Goal: Task Accomplishment & Management: Complete application form

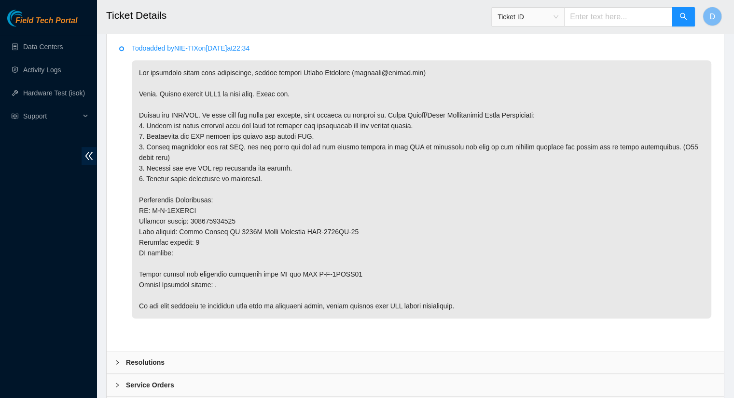
scroll to position [568, 0]
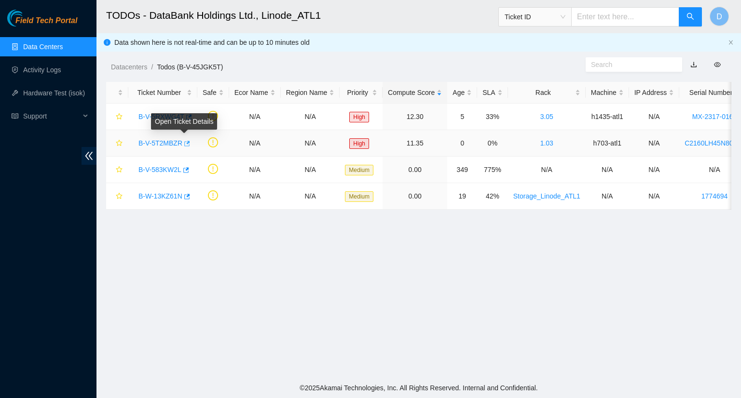
click at [183, 143] on icon "button" at bounding box center [186, 143] width 7 height 7
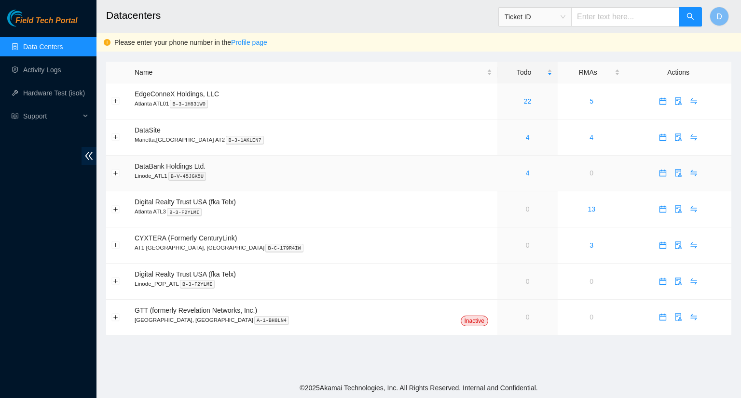
click at [503, 175] on div "4" at bounding box center [528, 173] width 50 height 11
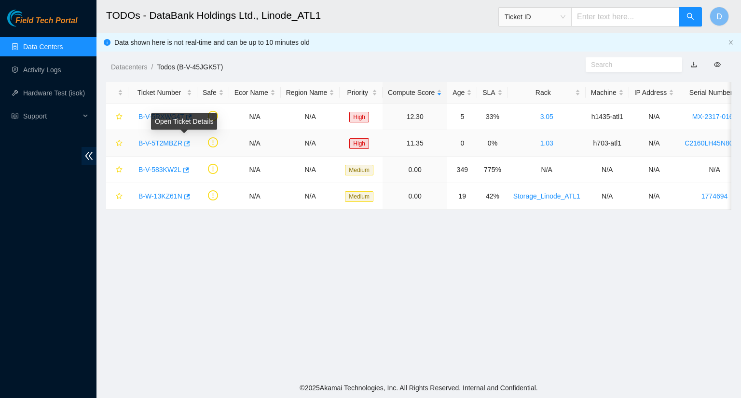
click at [184, 144] on icon "button" at bounding box center [187, 143] width 6 height 5
click at [185, 117] on icon "button" at bounding box center [188, 117] width 7 height 7
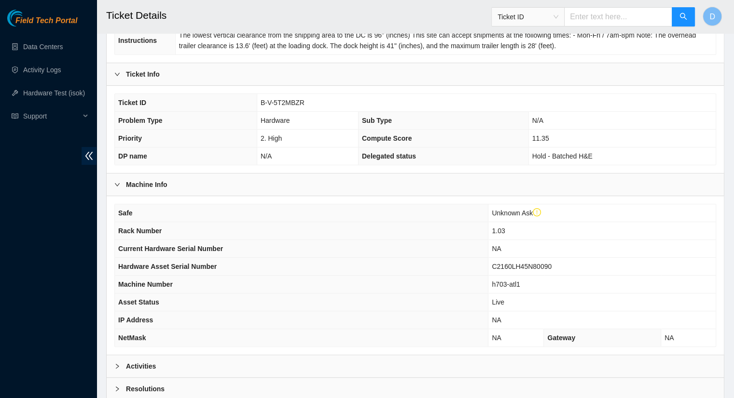
scroll to position [261, 0]
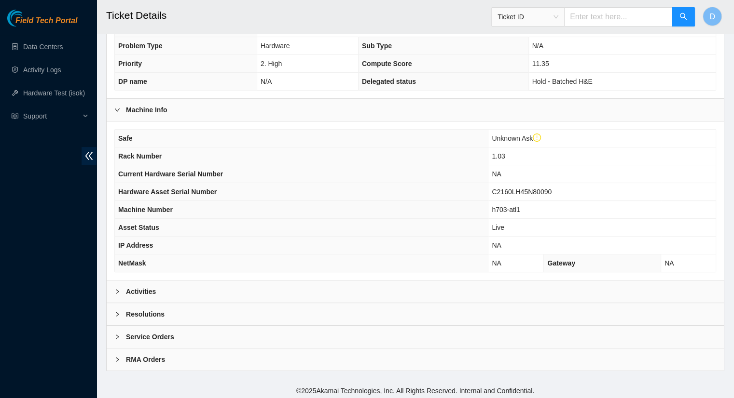
click at [515, 293] on div "Activities" at bounding box center [415, 292] width 617 height 22
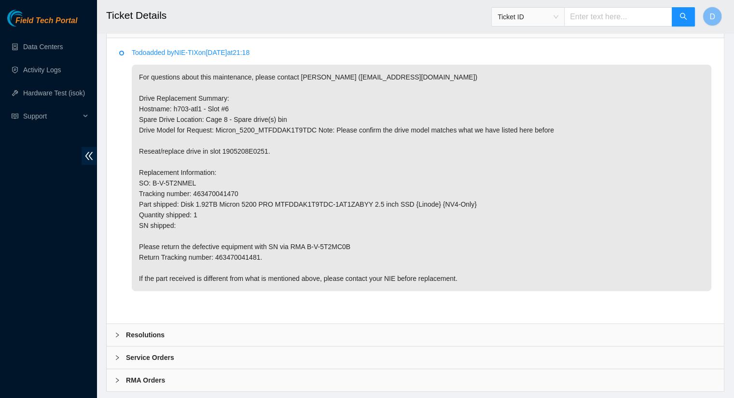
scroll to position [547, 0]
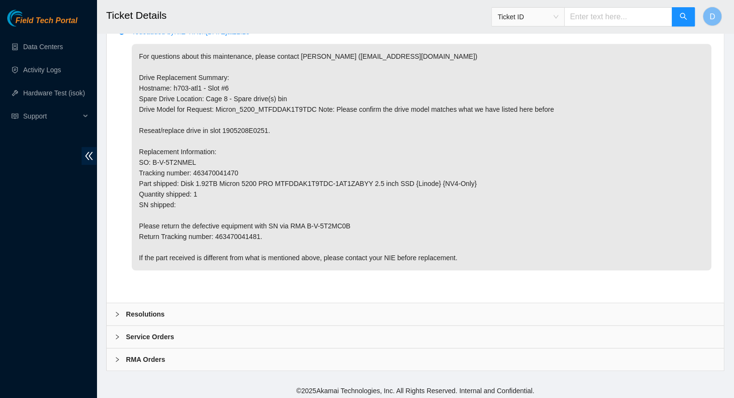
click at [162, 309] on b "Resolutions" at bounding box center [145, 314] width 39 height 11
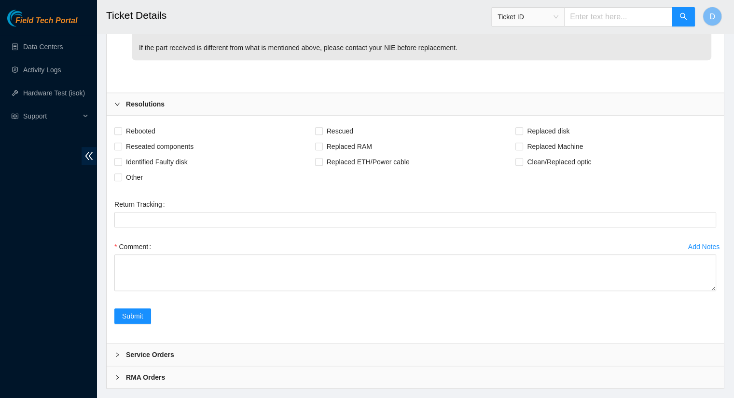
scroll to position [758, 0]
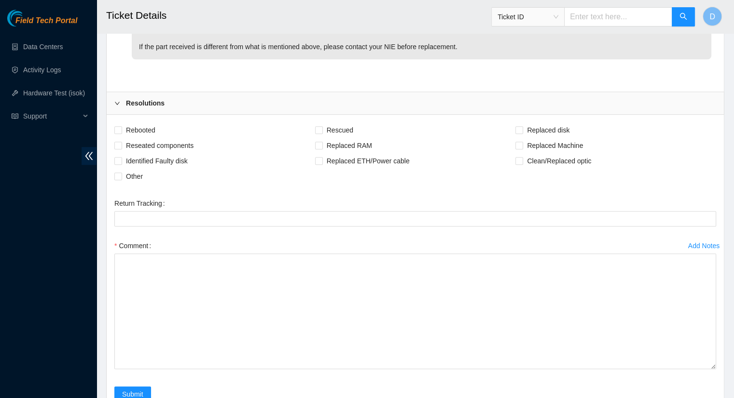
drag, startPoint x: 712, startPoint y: 286, endPoint x: 721, endPoint y: 383, distance: 97.4
click at [721, 383] on div "Rebooted Rescued Replaced disk Reseated components Replaced RAM Replaced Machin…" at bounding box center [415, 268] width 617 height 307
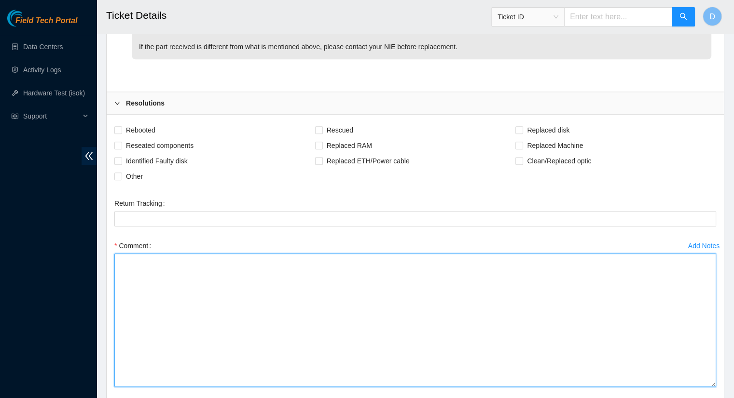
click at [134, 269] on textarea "Comment" at bounding box center [415, 321] width 602 height 134
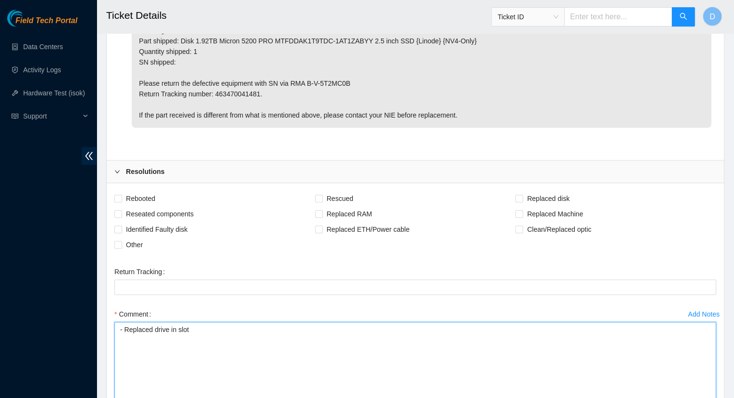
scroll to position [693, 0]
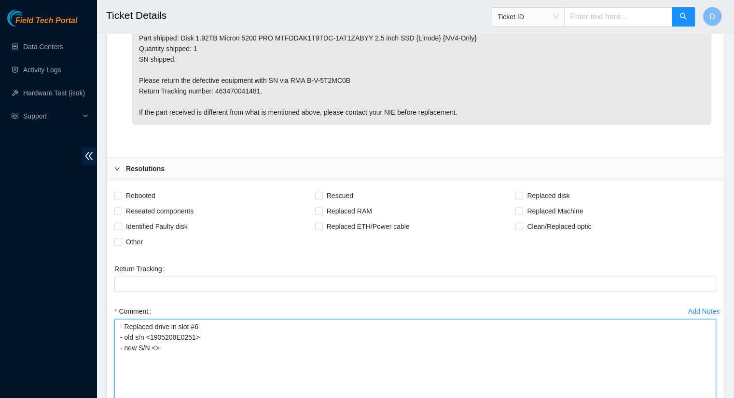
click at [146, 338] on textarea "- Replaced drive in slot #6 - old s/n <1905208E0251> - new S/N <>" at bounding box center [415, 386] width 602 height 134
click at [155, 346] on textarea "- Replaced drive in slot #6 - old S/N <1905208E0251> - new S/N <>" at bounding box center [415, 386] width 602 height 134
click at [213, 344] on textarea "- Replaced drive in slot #6 - old S/N <1905208E0251> - new S/N <19172202C7B5>" at bounding box center [415, 386] width 602 height 134
click at [218, 321] on textarea "- Replaced drive in slot #6 - old S/N <1905208E0251> - new S/N <19172202C7B5>" at bounding box center [415, 386] width 602 height 134
paste textarea "- removed and replaced disk"
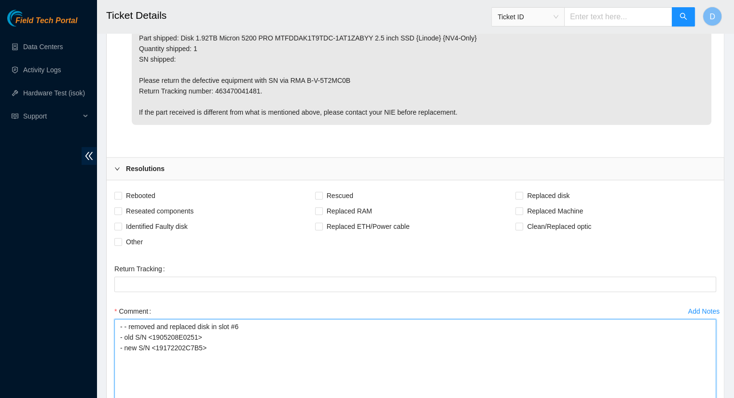
click at [134, 354] on textarea "- - removed and replaced disk in slot #6 - old S/N <1905208E0251> - new S/N <19…" at bounding box center [415, 386] width 602 height 134
paste textarea "Tracking#: <tracking number> RMA: <RMA number> Return Tracking#: <tracking numb…"
drag, startPoint x: 208, startPoint y: 356, endPoint x: 163, endPoint y: 354, distance: 45.4
click at [163, 354] on textarea "- - removed and replaced disk in slot #6 - old S/N <1905208E0251> - new S/N <19…" at bounding box center [415, 386] width 602 height 134
click at [179, 367] on textarea "- - removed and replaced disk in slot #6 - old S/N <1905208E0251> - new S/N <19…" at bounding box center [415, 386] width 602 height 134
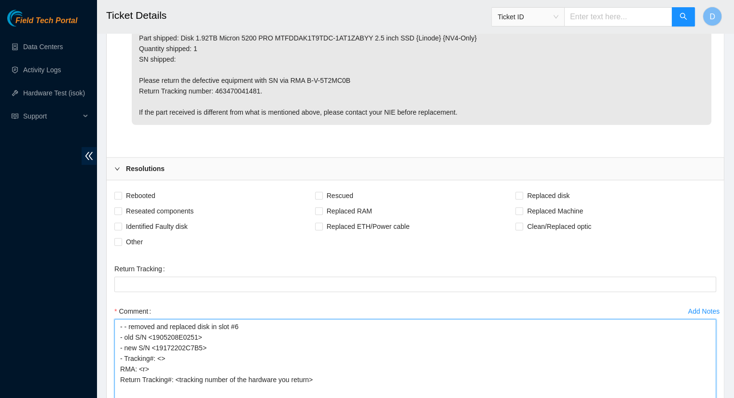
click at [308, 377] on textarea "- - removed and replaced disk in slot #6 - old S/N <1905208E0251> - new S/N <19…" at bounding box center [415, 386] width 602 height 134
click at [197, 373] on textarea "- - removed and replaced disk in slot #6 - old S/N <1905208E0251> - new S/N <19…" at bounding box center [415, 386] width 602 height 134
drag, startPoint x: 184, startPoint y: 381, endPoint x: 135, endPoint y: 387, distance: 49.1
click at [135, 387] on textarea "- - removed and replaced disk in slot #6 - old S/N <1905208E0251> - new S/N <19…" at bounding box center [415, 386] width 602 height 134
click at [118, 368] on textarea "- - removed and replaced disk in slot #6 - old S/N <1905208E0251> - new S/N <19…" at bounding box center [415, 386] width 602 height 134
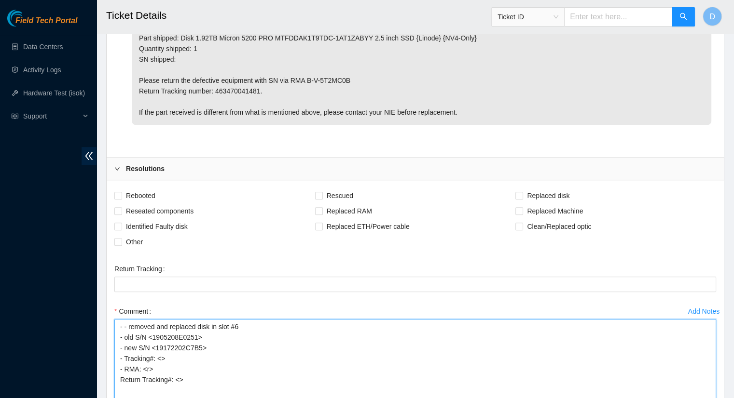
click at [119, 378] on textarea "- - removed and replaced disk in slot #6 - old S/N <1905208E0251> - new S/N <19…" at bounding box center [415, 386] width 602 height 134
click at [148, 369] on textarea "- - removed and replaced disk in slot #6 - old S/N <1905208E0251> - new S/N <19…" at bounding box center [415, 386] width 602 height 134
drag, startPoint x: 198, startPoint y: 383, endPoint x: 110, endPoint y: 357, distance: 91.8
click at [110, 357] on div "Add Notes Comment - - removed and replaced disk in slot #6 - old S/N <1905208E0…" at bounding box center [414, 387] width 609 height 166
click at [202, 378] on textarea "- - removed and replaced disk in slot #6 - old S/N <1905208E0251> - new S/N <19…" at bounding box center [415, 386] width 602 height 134
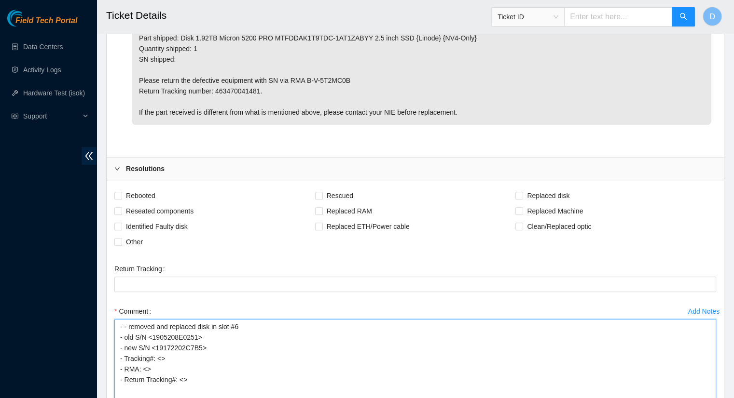
drag, startPoint x: 202, startPoint y: 378, endPoint x: 116, endPoint y: 338, distance: 95.0
click at [116, 338] on textarea "- - removed and replaced disk in slot #6 - old S/N <1905208E0251> - new S/N <19…" at bounding box center [415, 386] width 602 height 134
click at [259, 372] on textarea "- - removed and replaced disk in slot #6 - old S/N <1905208E0251> - new S/N <19…" at bounding box center [415, 386] width 602 height 134
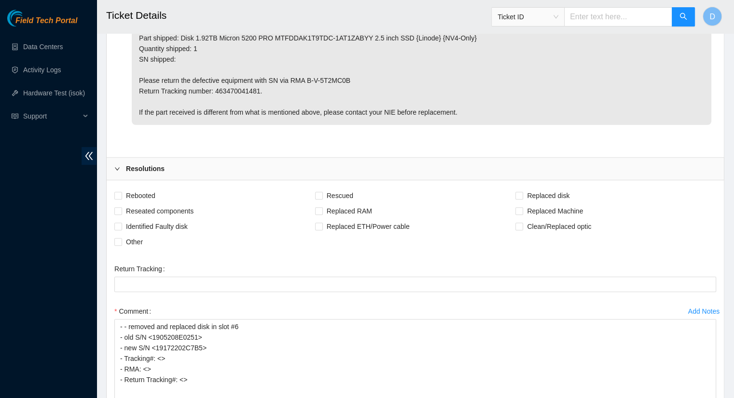
click at [494, 304] on div "Comment" at bounding box center [415, 311] width 602 height 15
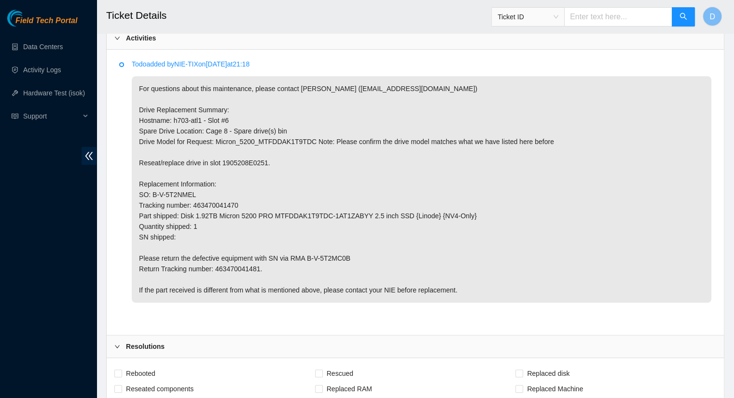
scroll to position [531, 0]
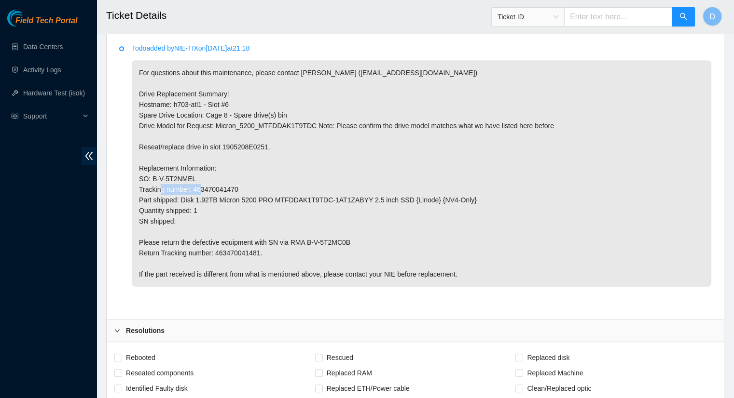
drag, startPoint x: 237, startPoint y: 189, endPoint x: 191, endPoint y: 187, distance: 46.4
click at [191, 187] on p "For questions about this maintenance, please contact [PERSON_NAME] ([EMAIL_ADDR…" at bounding box center [421, 173] width 579 height 227
copy p "463470041470"
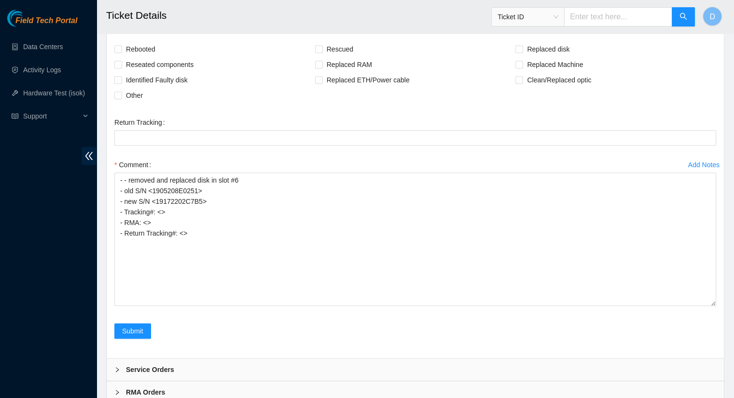
scroll to position [840, 0]
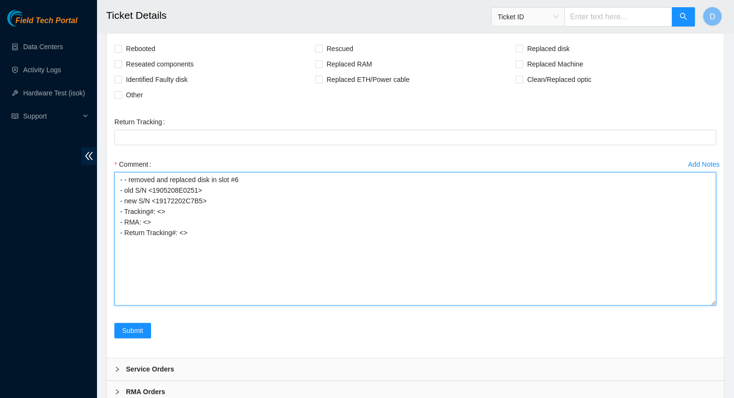
click at [163, 212] on textarea "- - removed and replaced disk in slot #6 - old S/N <1905208E0251> - new S/N <19…" at bounding box center [415, 239] width 602 height 134
paste textarea "463470041470"
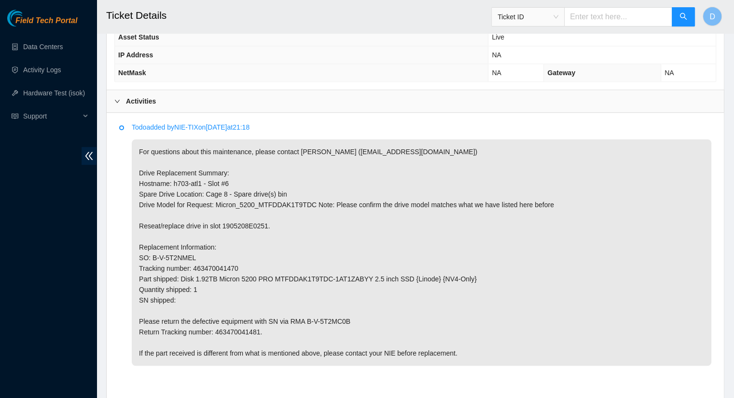
scroll to position [450, 0]
drag, startPoint x: 347, startPoint y: 321, endPoint x: 306, endPoint y: 324, distance: 40.7
click at [306, 324] on p "For questions about this maintenance, please contact [PERSON_NAME] ([EMAIL_ADDR…" at bounding box center [421, 254] width 579 height 227
copy p "B-V-5T2MC0B"
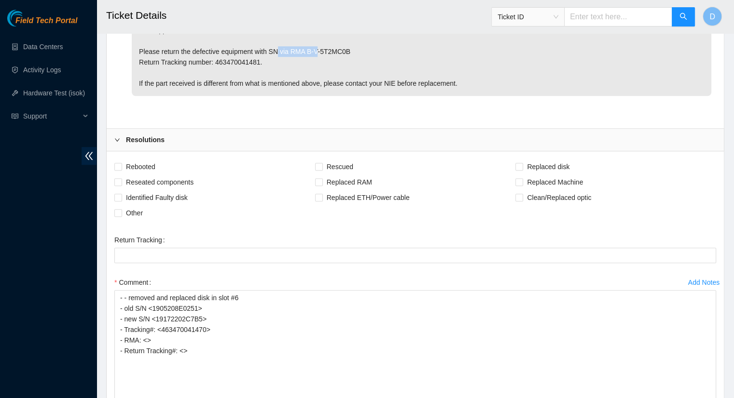
scroll to position [746, 0]
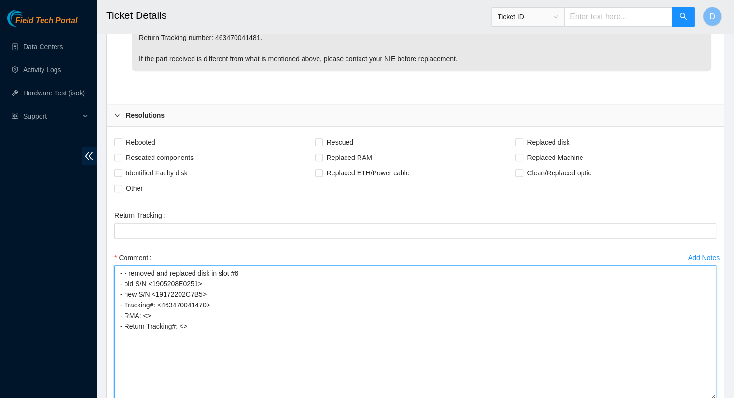
click at [147, 314] on textarea "- - removed and replaced disk in slot #6 - old S/N <1905208E0251> - new S/N <19…" at bounding box center [415, 333] width 602 height 134
paste textarea "B-V-5T2MC0B"
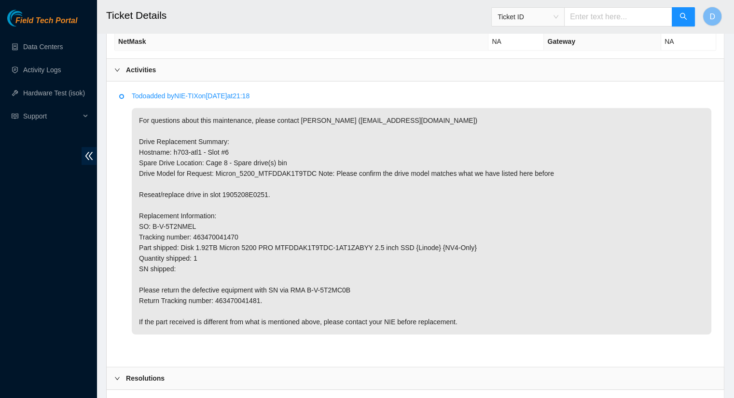
scroll to position [490, 0]
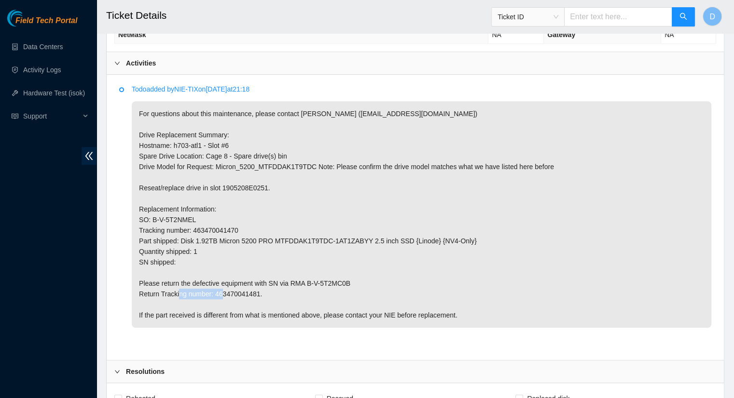
drag, startPoint x: 212, startPoint y: 294, endPoint x: 256, endPoint y: 292, distance: 44.4
click at [256, 292] on p "For questions about this maintenance, please contact [PERSON_NAME] ([EMAIL_ADDR…" at bounding box center [421, 214] width 579 height 227
copy p "463470041481"
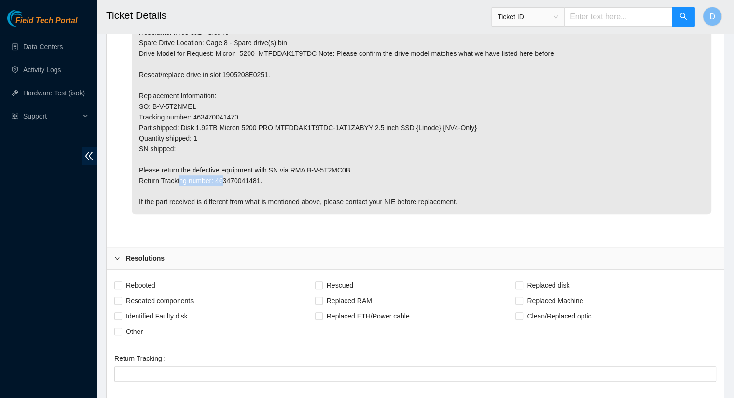
scroll to position [872, 0]
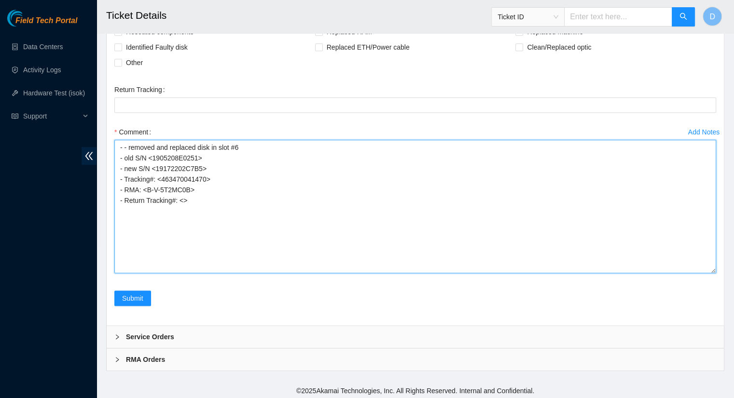
click at [180, 197] on textarea "- - removed and replaced disk in slot #6 - old S/N <1905208E0251> - new S/N <19…" at bounding box center [415, 207] width 602 height 134
paste textarea "463470041481"
type textarea "- - removed and replaced disk in slot #6 - old S/N <1905208E0251> - new S/N <19…"
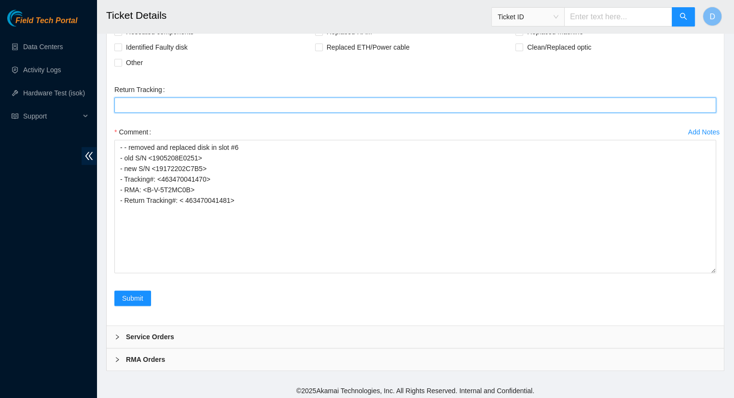
click at [138, 102] on Tracking "Return Tracking" at bounding box center [415, 104] width 602 height 15
paste Tracking "463470041481"
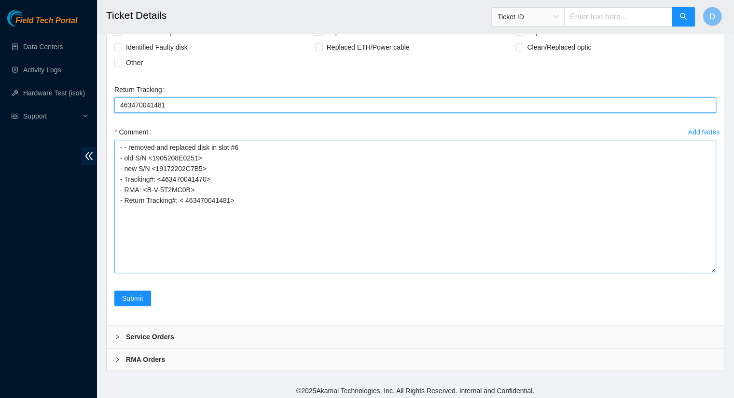
type Tracking "463470041481"
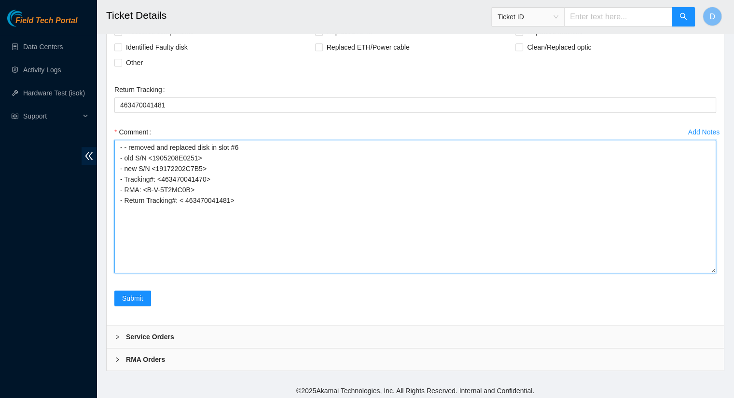
click at [236, 200] on textarea "- - removed and replaced disk in slot #6 - old S/N <1905208E0251> - new S/N <19…" at bounding box center [415, 207] width 602 height 134
drag, startPoint x: 238, startPoint y: 203, endPoint x: 119, endPoint y: 187, distance: 119.7
click at [119, 187] on textarea "- - removed and replaced disk in slot #6 - old S/N <1905208E0251> - new S/N <19…" at bounding box center [415, 207] width 602 height 134
click at [348, 246] on textarea "- - removed and replaced disk in slot #6 - old S/N <1905208E0251> - new S/N <19…" at bounding box center [415, 207] width 602 height 134
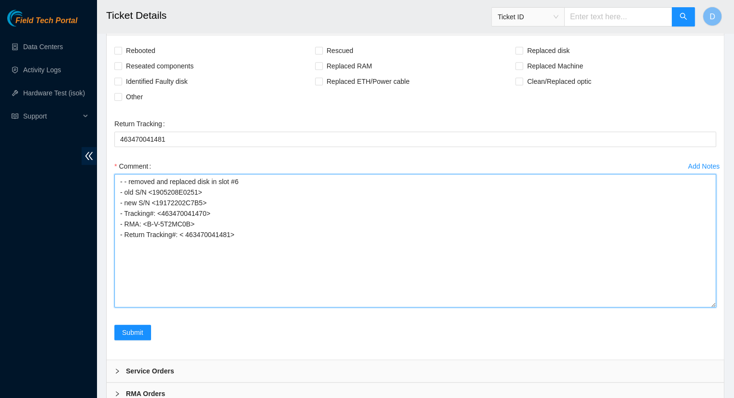
scroll to position [837, 0]
click at [126, 179] on textarea "- - removed and replaced disk in slot #6 - old S/N <1905208E0251> - new S/N <19…" at bounding box center [415, 242] width 602 height 134
click at [607, 236] on textarea "- removed and replaced disk in slot #6 - old S/N <1905208E0251> - new S/N <1917…" at bounding box center [415, 242] width 602 height 134
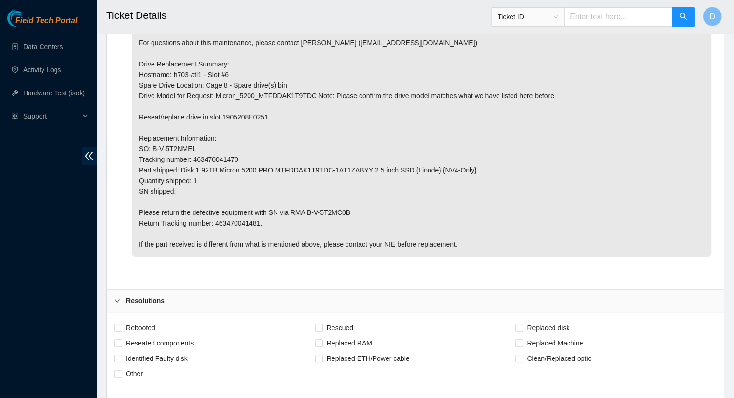
scroll to position [872, 0]
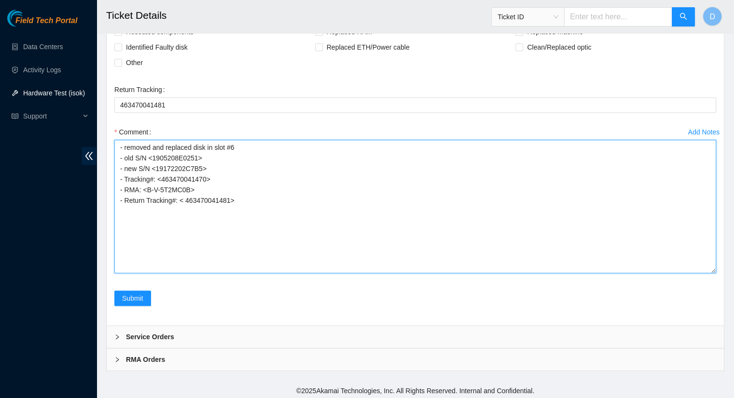
drag, startPoint x: 240, startPoint y: 200, endPoint x: 44, endPoint y: 89, distance: 224.9
click at [207, 235] on textarea "- removed and replaced disk in slot #6 - old S/N <1905208E0251> - new S/N <1917…" at bounding box center [415, 207] width 602 height 134
type textarea "- removed and replaced disk in slot #6 - old S/N <1905208E0251> - new S/N <1917…"
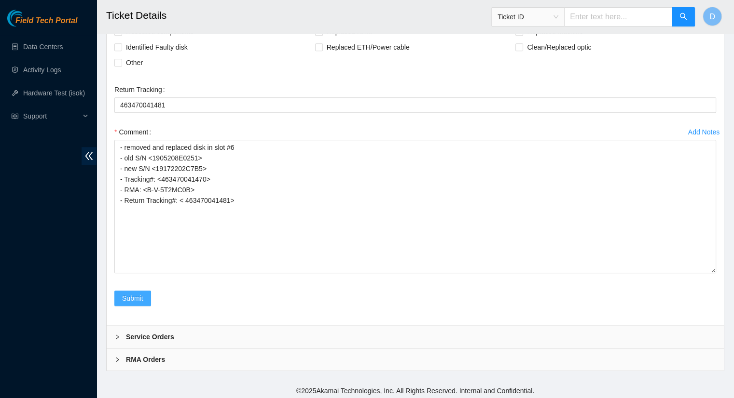
click at [143, 294] on button "Submit" at bounding box center [132, 298] width 37 height 15
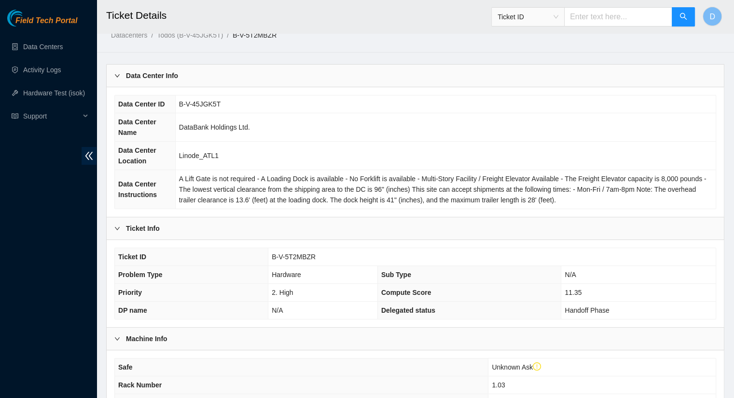
scroll to position [0, 0]
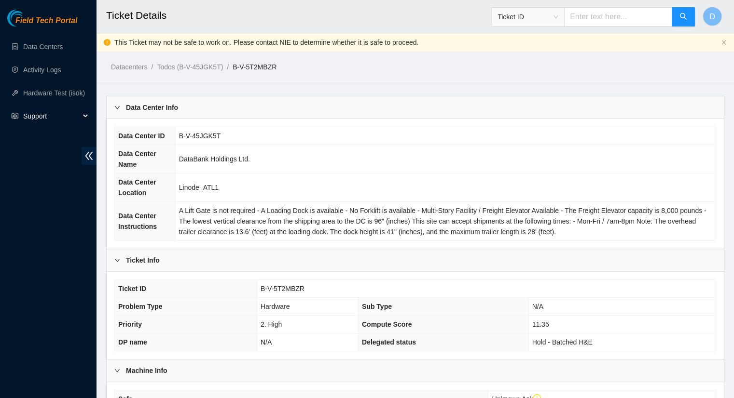
click at [88, 114] on div "Support" at bounding box center [48, 116] width 96 height 19
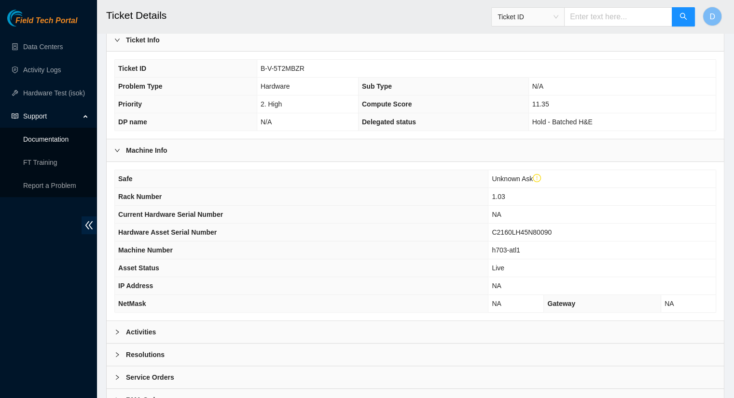
scroll to position [238, 0]
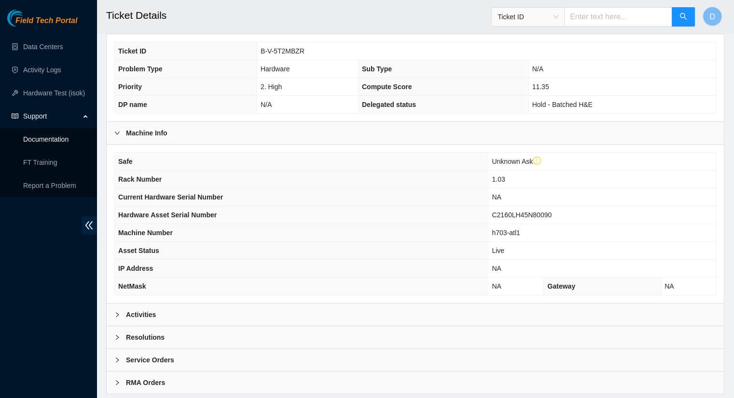
click at [647, 316] on div "Activities" at bounding box center [415, 315] width 617 height 22
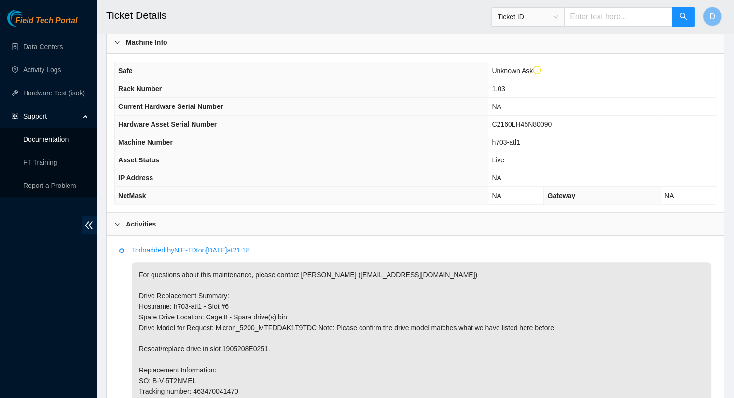
scroll to position [331, 0]
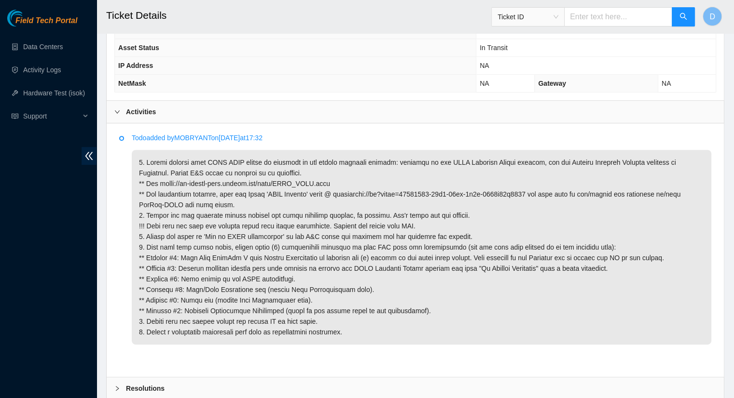
scroll to position [442, 0]
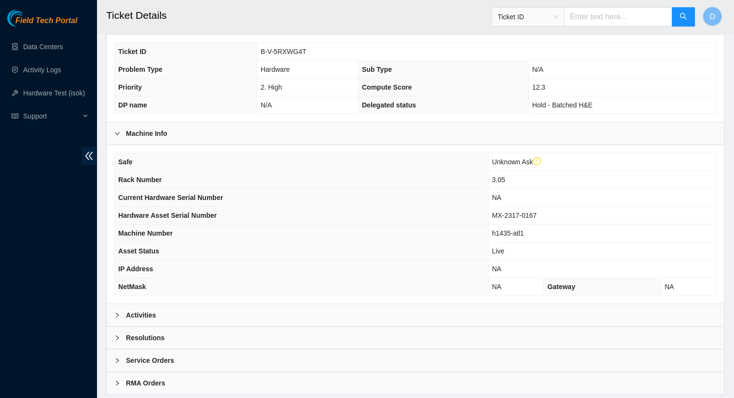
scroll to position [261, 0]
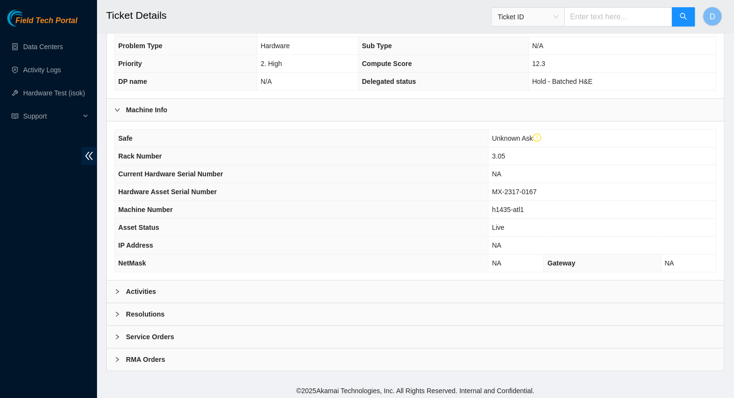
click at [120, 288] on div at bounding box center [120, 292] width 12 height 11
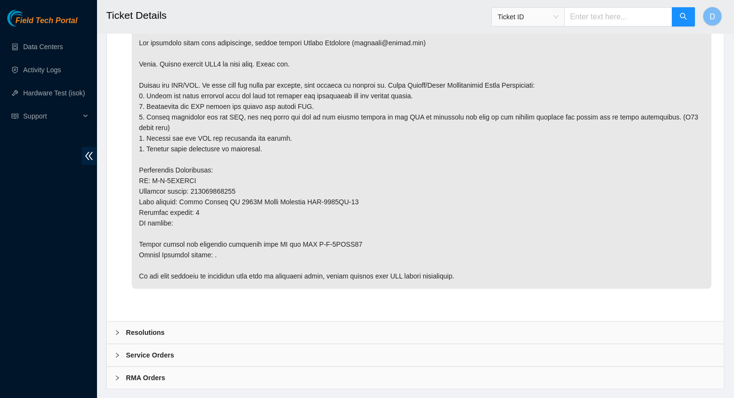
scroll to position [568, 0]
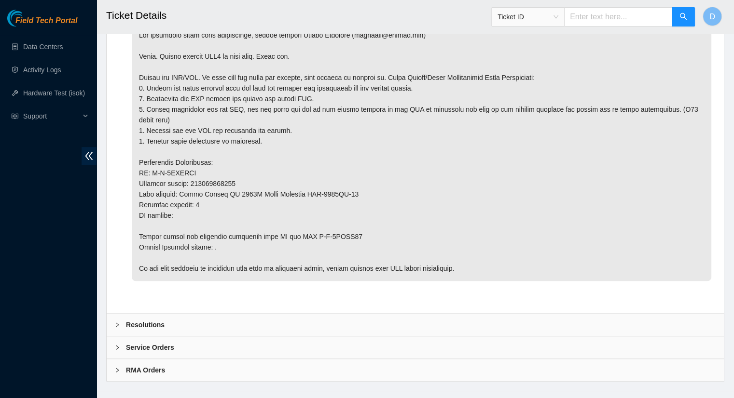
click at [121, 320] on div at bounding box center [120, 325] width 12 height 11
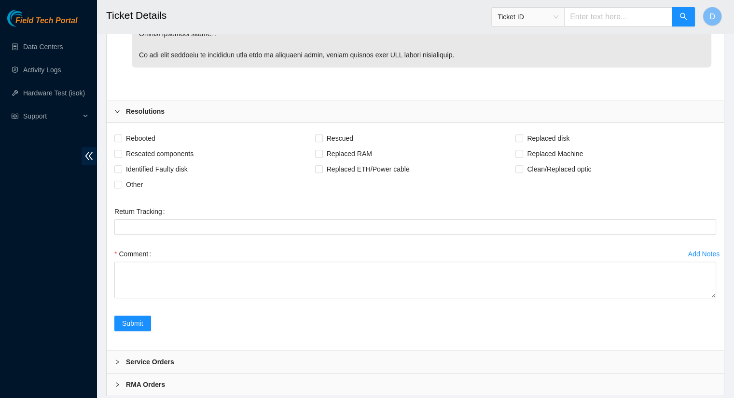
scroll to position [796, 0]
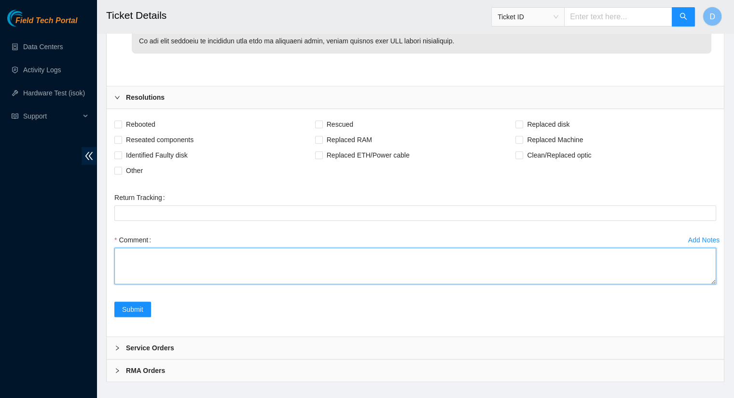
click at [364, 248] on textarea "Comment" at bounding box center [415, 266] width 602 height 37
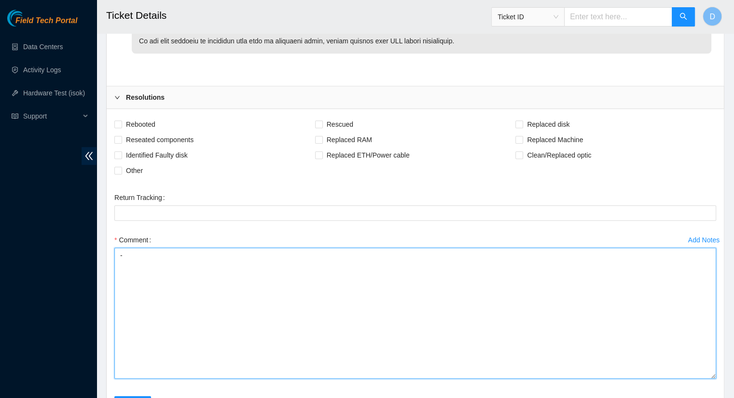
paste textarea "- old S/N <1905208E0251> - new S/N <19172202C7B5> - Tracking#: <> - RMA: <> - R…"
click at [147, 248] on textarea "- - old S/N <1905208E0251> - new S/N <19172202C7B5> - Tracking#: <> - RMA: <> -…" at bounding box center [415, 313] width 602 height 131
paste textarea "- removed and replaced disk"
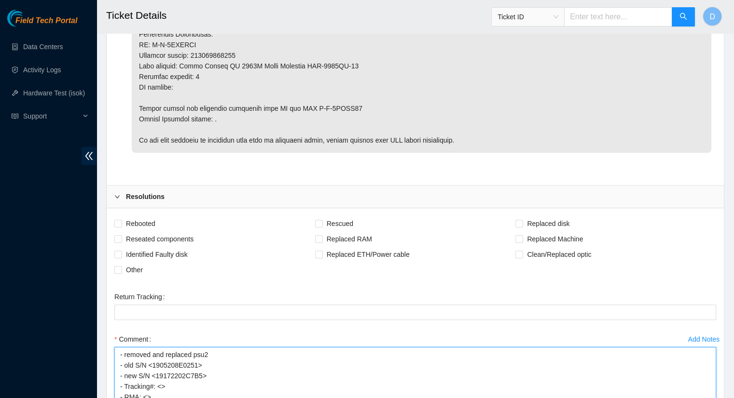
scroll to position [698, 0]
type textarea "- removed and replaced psu2 - old S/N <1905208E0251> - new S/N <19172202C7B5> -…"
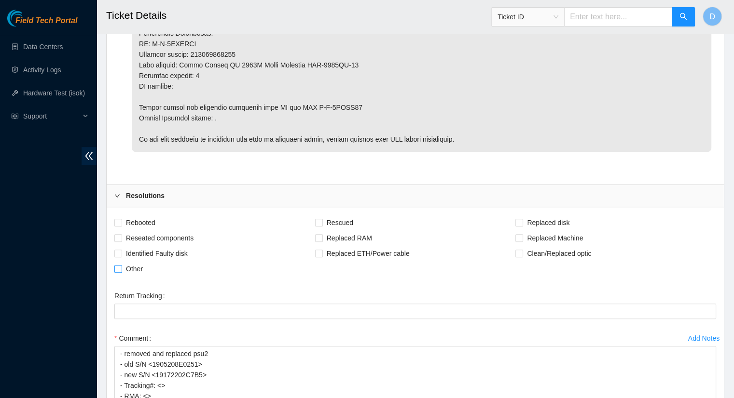
click at [121, 265] on input "Other" at bounding box center [117, 268] width 7 height 7
checkbox input "true"
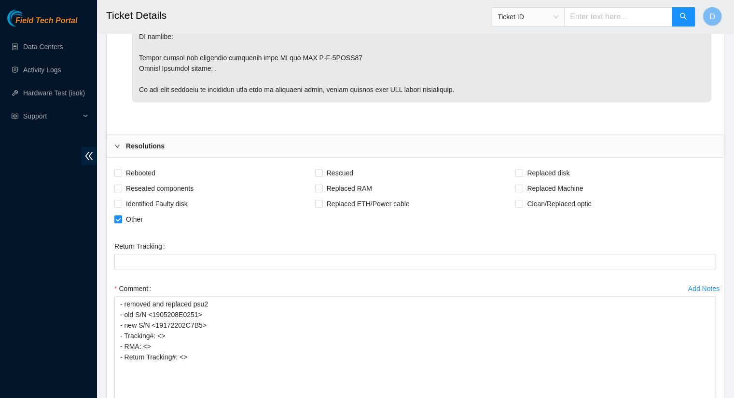
scroll to position [773, 0]
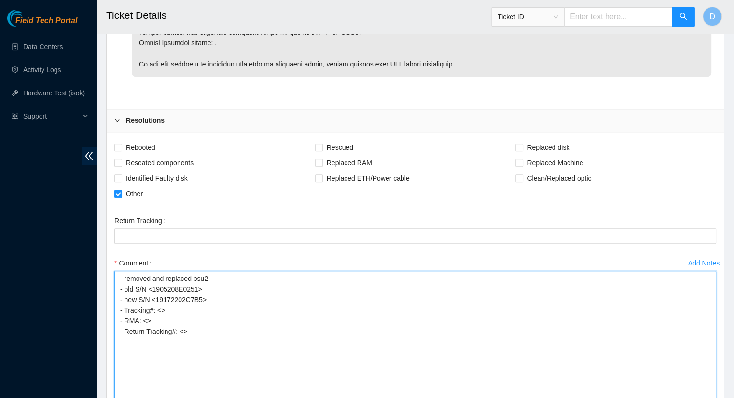
click at [201, 287] on textarea "- removed and replaced psu2 - old S/N <1905208E0251> - new S/N <19172202C7B5> -…" at bounding box center [415, 336] width 602 height 131
click at [152, 290] on textarea "- removed and replaced psu2 - old S/N <KSMD2312002024> - new S/N<> - Tracking#:…" at bounding box center [415, 336] width 602 height 131
click at [162, 299] on textarea "- removed and replaced psu2 - old S/N <KSMD2312002024> - new S/N<KSMD2433027744…" at bounding box center [415, 336] width 602 height 131
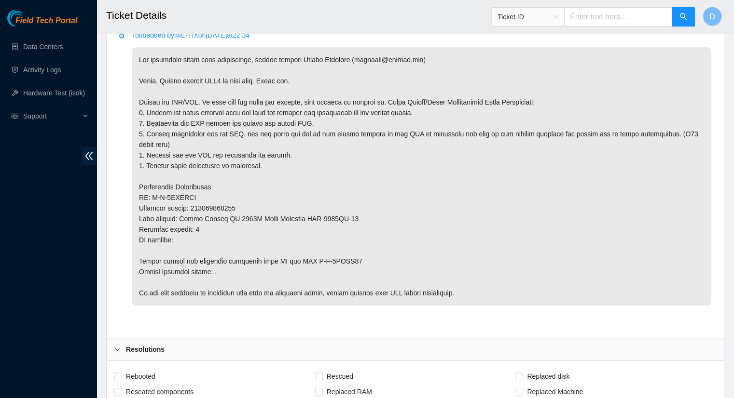
scroll to position [542, 0]
drag, startPoint x: 236, startPoint y: 197, endPoint x: 193, endPoint y: 201, distance: 43.1
click at [193, 201] on p at bounding box center [421, 178] width 579 height 259
copy p "883243578832"
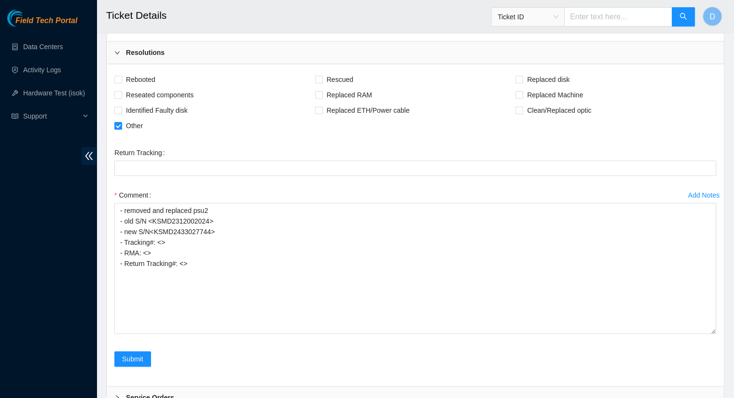
scroll to position [843, 0]
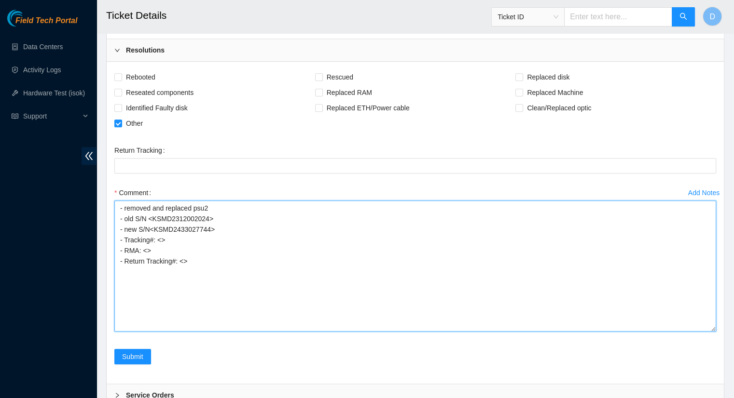
click at [159, 228] on textarea "- removed and replaced psu2 - old S/N <KSMD2312002024> - new S/N<KSMD2433027744…" at bounding box center [415, 266] width 602 height 131
paste textarea "883243578832"
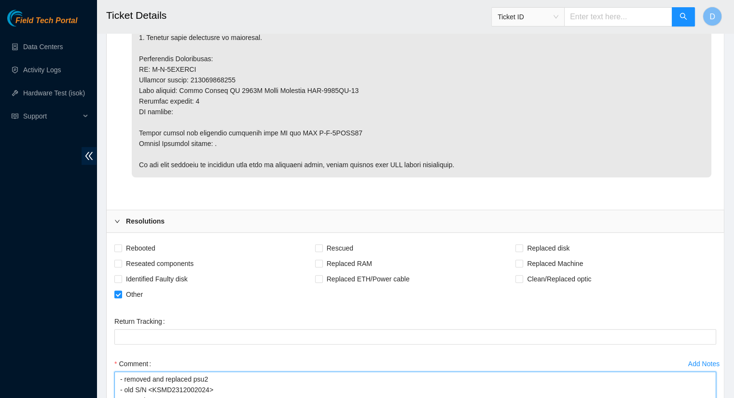
scroll to position [672, 0]
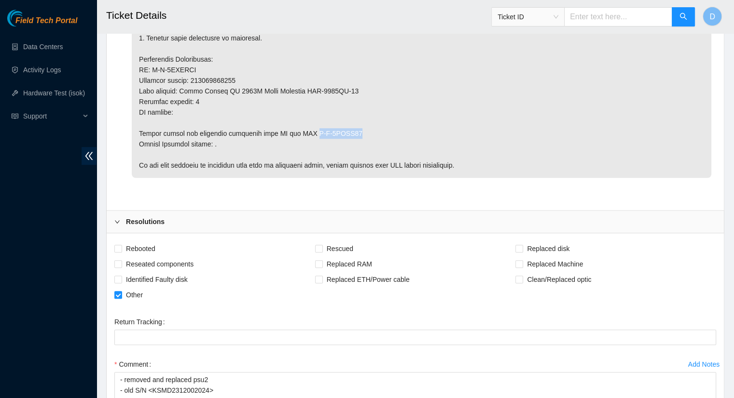
drag, startPoint x: 348, startPoint y: 121, endPoint x: 307, endPoint y: 123, distance: 41.5
click at [307, 123] on p at bounding box center [421, 48] width 579 height 259
copy p "B-V-5RXWG53"
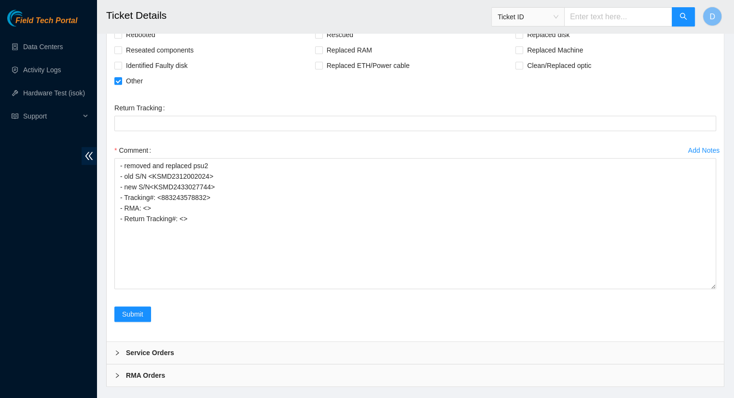
scroll to position [891, 0]
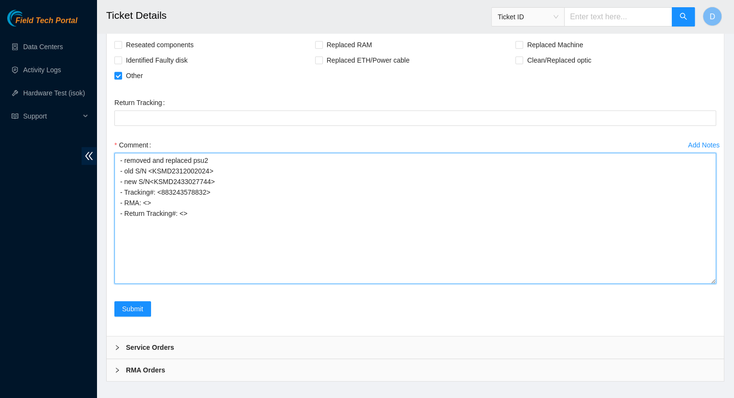
click at [146, 190] on textarea "- removed and replaced psu2 - old S/N <KSMD2312002024> - new S/N<KSMD2433027744…" at bounding box center [415, 218] width 602 height 131
paste textarea "B-V-5RXWG53"
click at [181, 201] on textarea "- removed and replaced psu2 - old S/N <KSMD2312002024> - new S/N<KSMD2433027744…" at bounding box center [415, 218] width 602 height 131
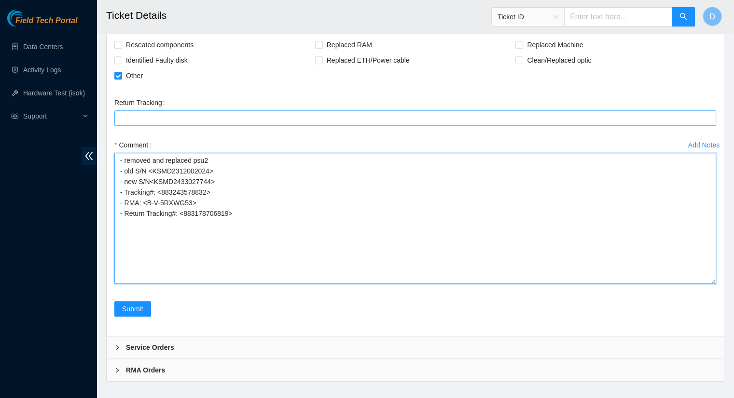
type textarea "- removed and replaced psu2 - old S/N <KSMD2312002024> - new S/N<KSMD2433027744…"
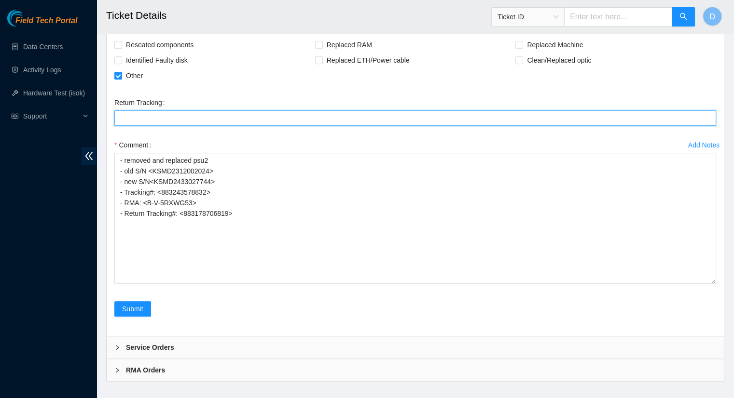
click at [123, 110] on Tracking "Return Tracking" at bounding box center [415, 117] width 602 height 15
type Tracking "883178706819"
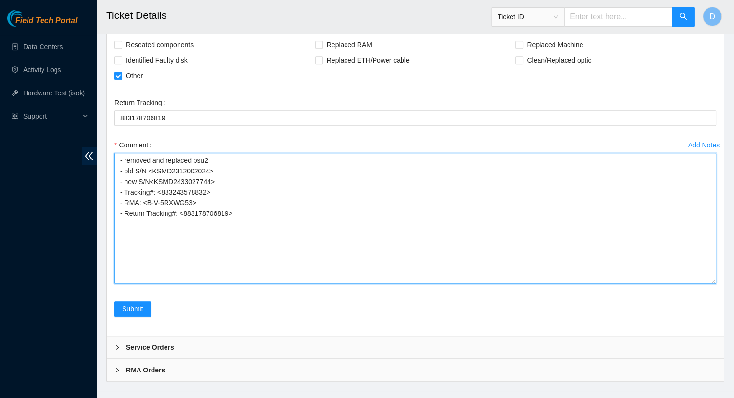
click at [260, 175] on textarea "- removed and replaced psu2 - old S/N <KSMD2312002024> - new S/N<KSMD2433027744…" at bounding box center [415, 218] width 602 height 131
drag, startPoint x: 232, startPoint y: 202, endPoint x: 80, endPoint y: 133, distance: 167.3
click at [259, 214] on textarea "- removed and replaced psu2 - old S/N <KSMD2312002024> - new S/N<KSMD2433027744…" at bounding box center [415, 218] width 602 height 131
drag, startPoint x: 232, startPoint y: 201, endPoint x: 105, endPoint y: 187, distance: 127.6
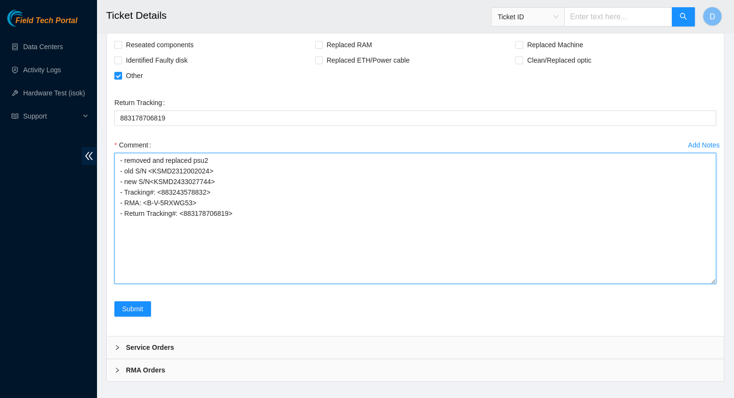
click at [231, 216] on textarea "- removed and replaced psu2 - old S/N <KSMD2312002024> - new S/N<KSMD2433027744…" at bounding box center [415, 218] width 602 height 131
drag, startPoint x: 237, startPoint y: 201, endPoint x: 88, endPoint y: 141, distance: 160.9
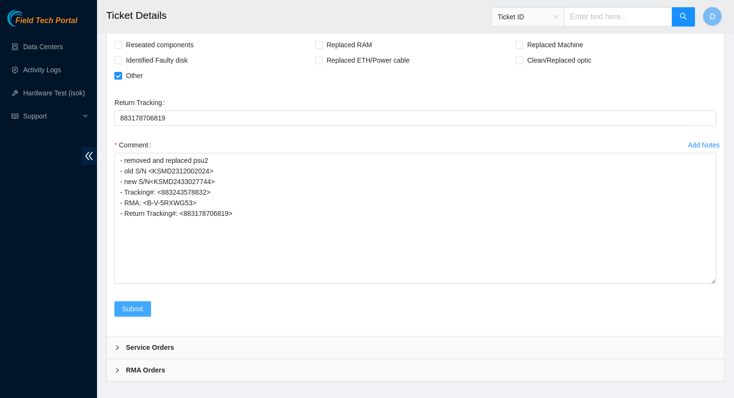
click at [123, 304] on span "Submit" at bounding box center [132, 309] width 21 height 11
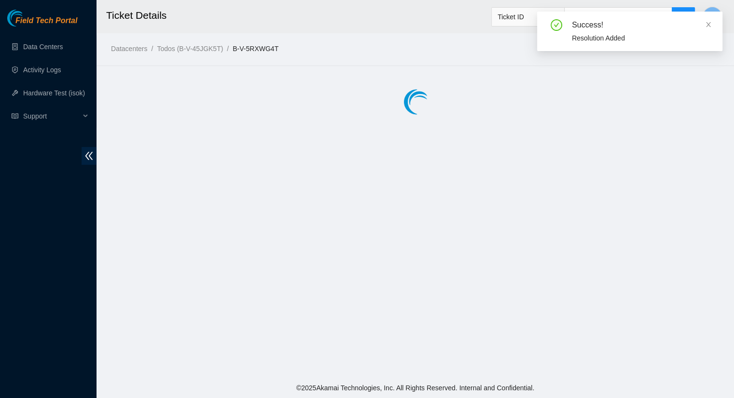
scroll to position [0, 0]
